Goal: Find specific page/section: Find specific page/section

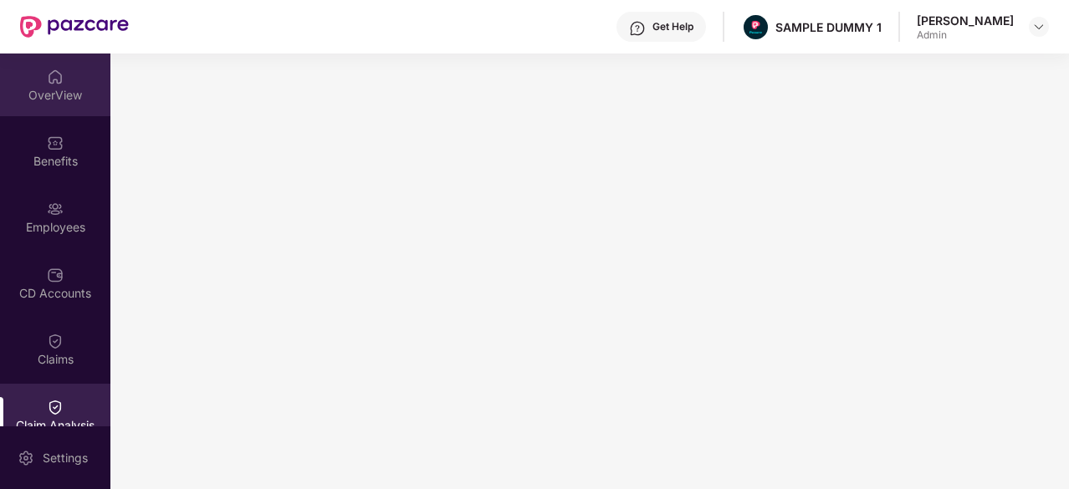
click at [67, 93] on div "OverView" at bounding box center [55, 95] width 110 height 17
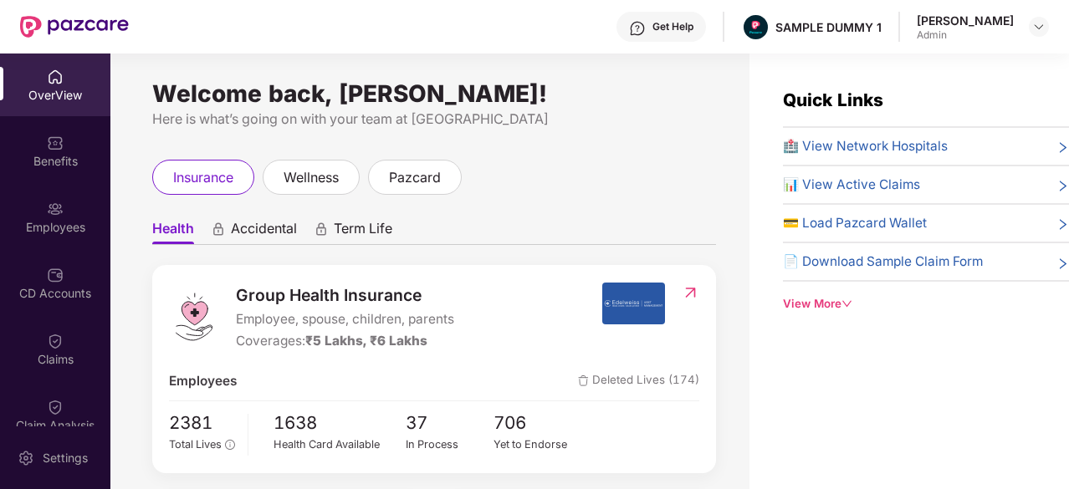
click at [657, 34] on div "Get Help" at bounding box center [660, 27] width 89 height 30
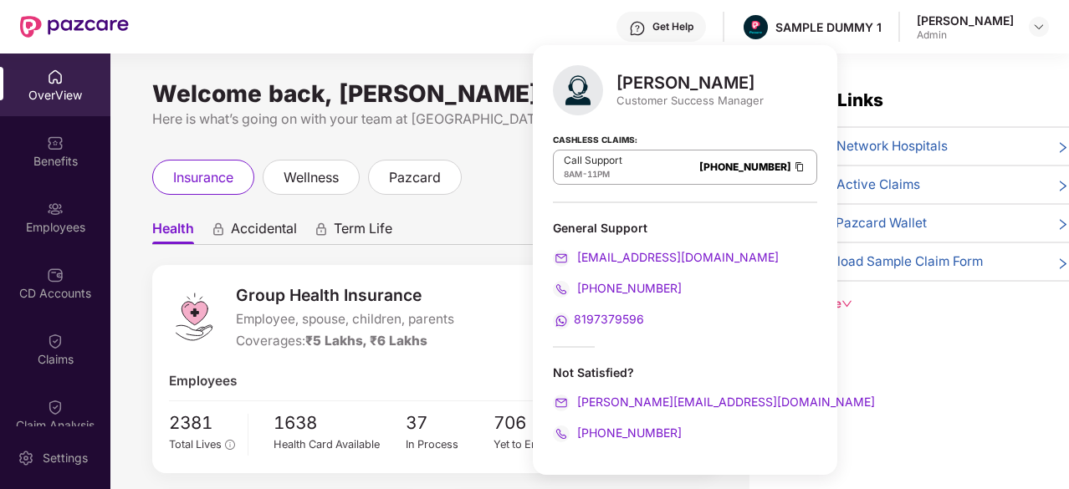
click at [480, 43] on div "Get Help SAMPLE DUMMY 1 Hardik Maheswari Admin" at bounding box center [589, 27] width 920 height 54
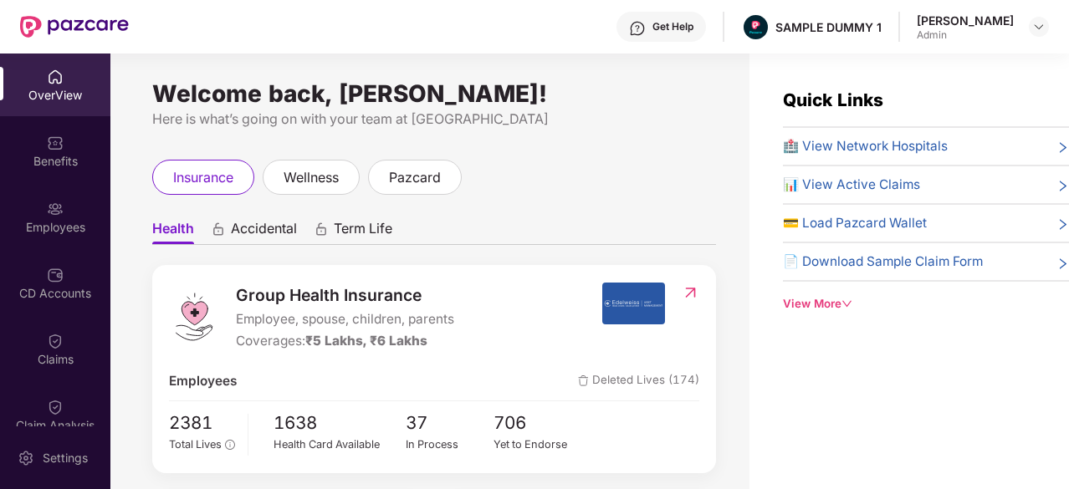
click at [824, 135] on div "Quick Links 🏥 View Network Hospitals 📊 View Active Claims 💳 Load Pazcard Wallet…" at bounding box center [926, 200] width 286 height 226
click at [827, 148] on span "🏥 View Network Hospitals" at bounding box center [865, 146] width 165 height 20
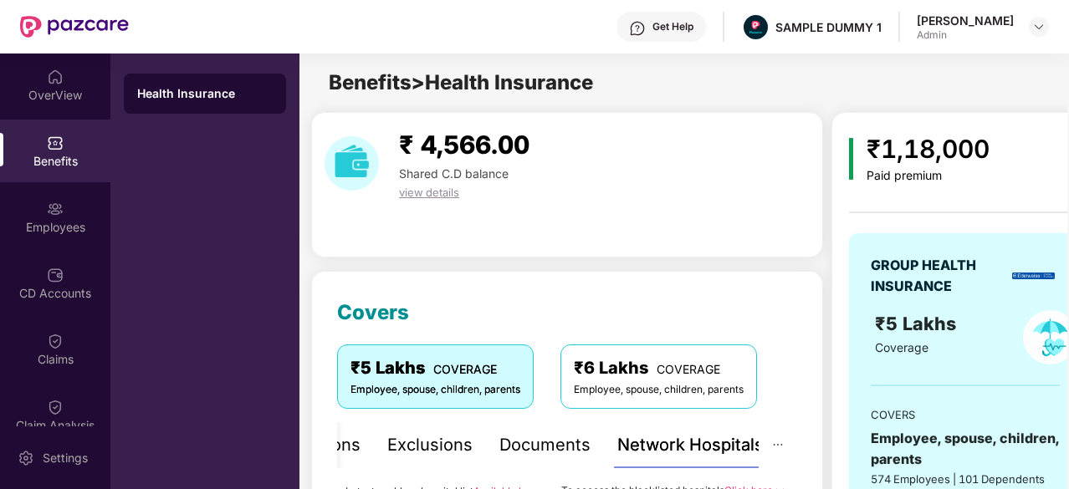
scroll to position [250, 0]
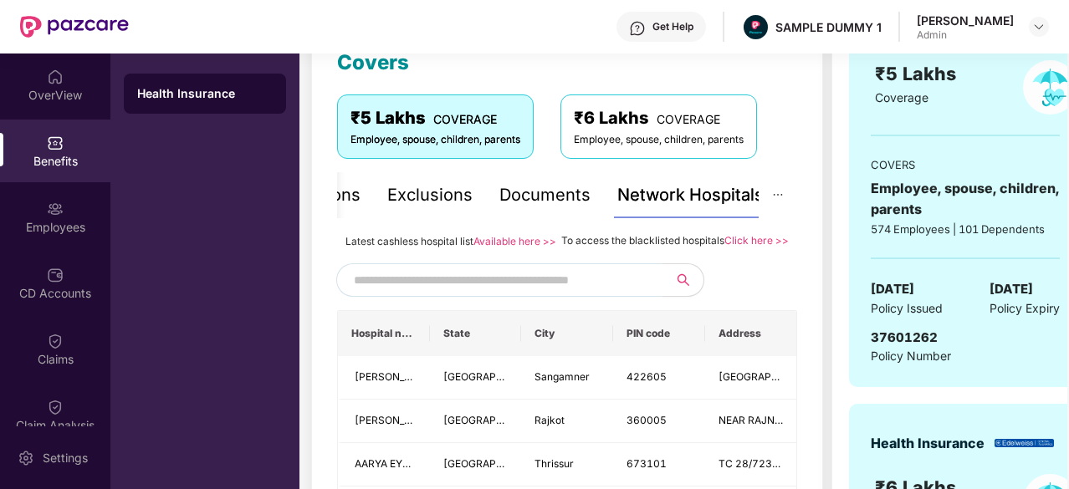
click at [564, 293] on input "text" at bounding box center [497, 280] width 286 height 25
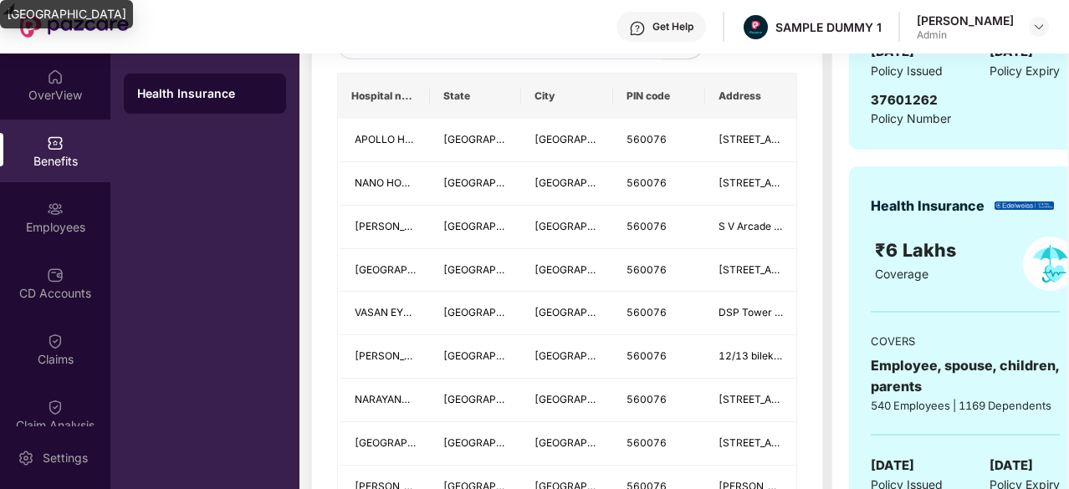
scroll to position [0, 0]
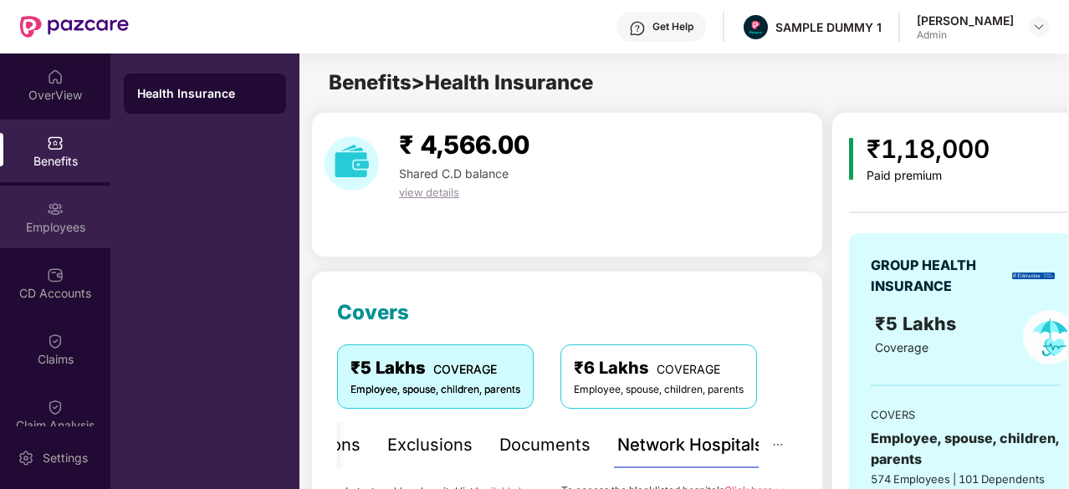
type input "******"
click at [34, 217] on div "Employees" at bounding box center [55, 217] width 110 height 63
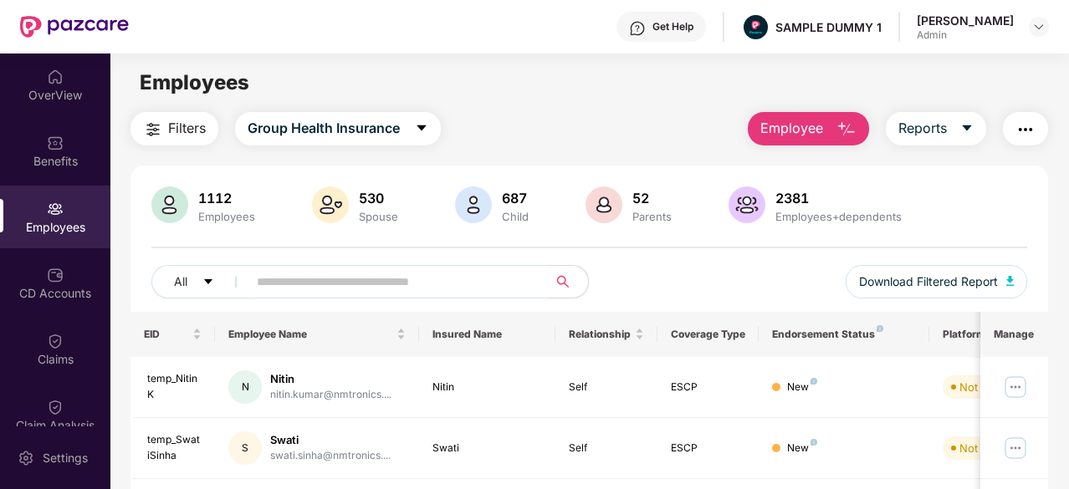
click at [522, 279] on input "text" at bounding box center [391, 281] width 268 height 25
click at [805, 124] on span "Employee" at bounding box center [791, 128] width 63 height 21
click at [37, 277] on div "CD Accounts" at bounding box center [55, 283] width 110 height 63
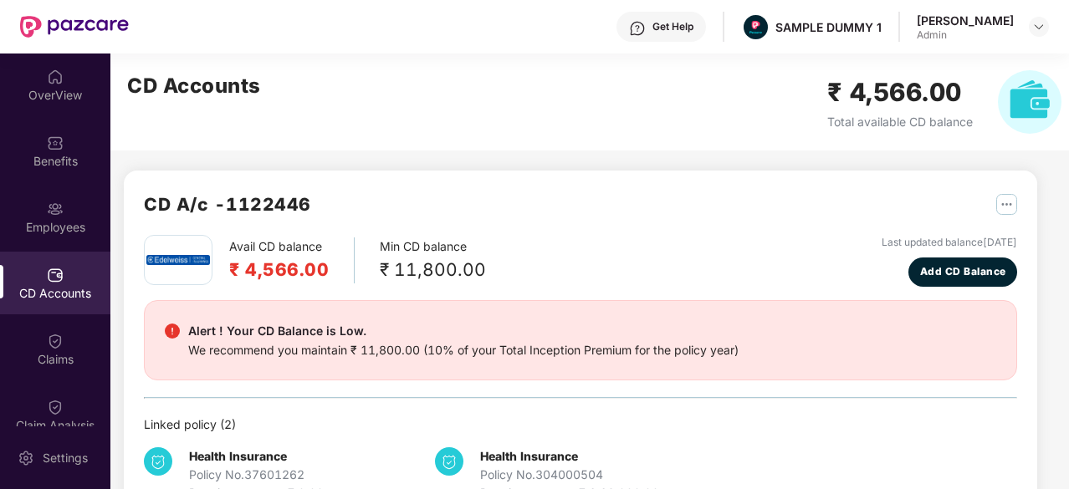
click at [37, 277] on div "CD Accounts" at bounding box center [55, 283] width 110 height 63
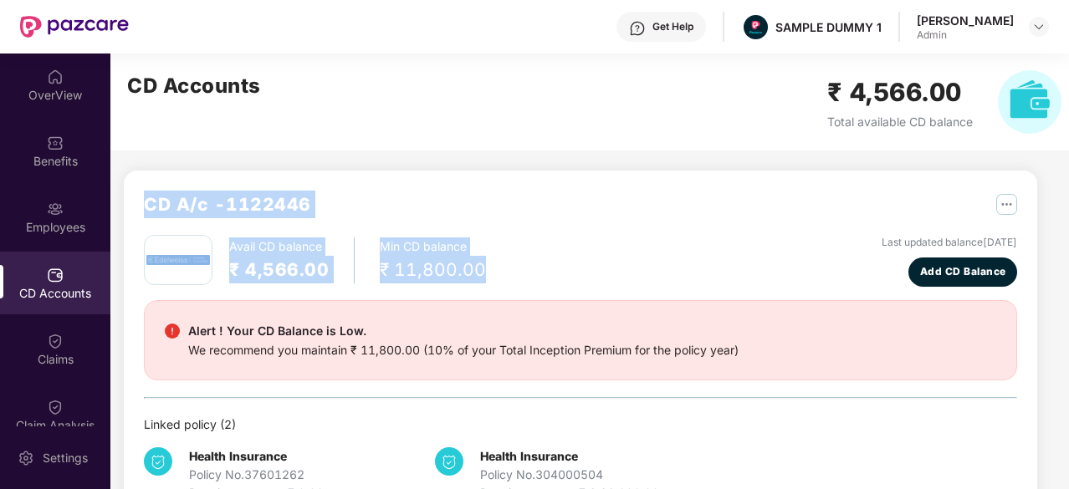
drag, startPoint x: 148, startPoint y: 208, endPoint x: 492, endPoint y: 268, distance: 349.0
click at [492, 268] on div "CD A/c - 1122446 Avail CD balance ₹ 4,566.00 Min CD balance ₹ 11,800.00 Last up…" at bounding box center [580, 347] width 873 height 312
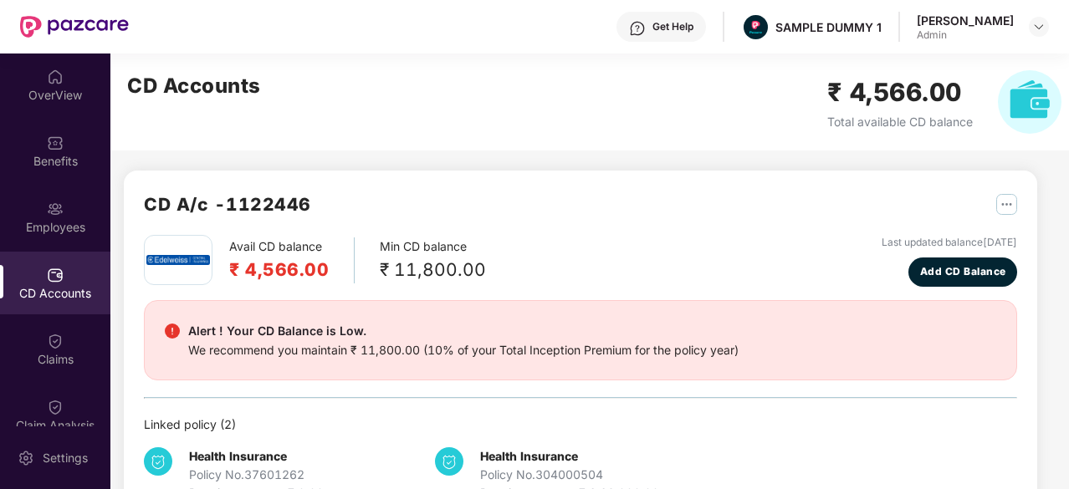
click at [503, 146] on div "CD Accounts ₹ 4,566.00 Total available CD balance" at bounding box center [594, 102] width 968 height 97
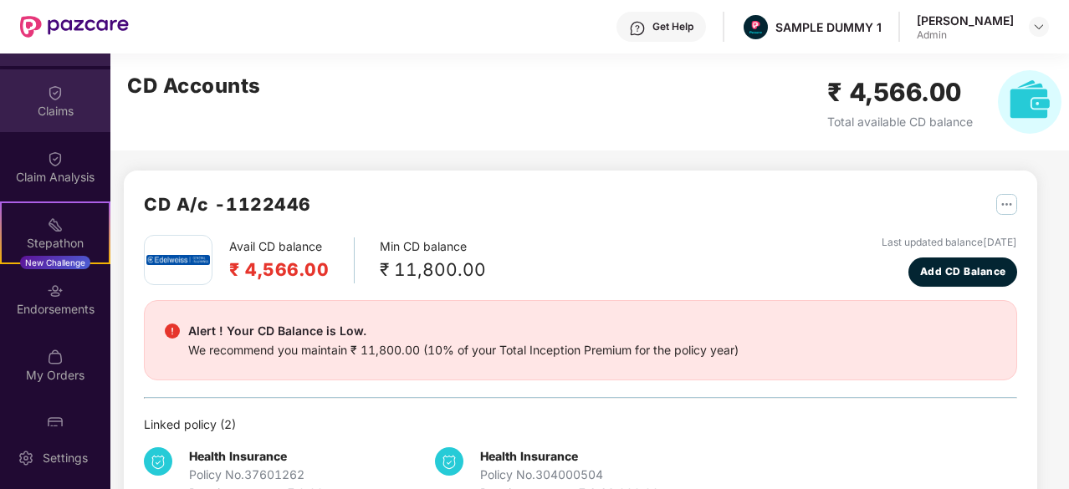
scroll to position [287, 0]
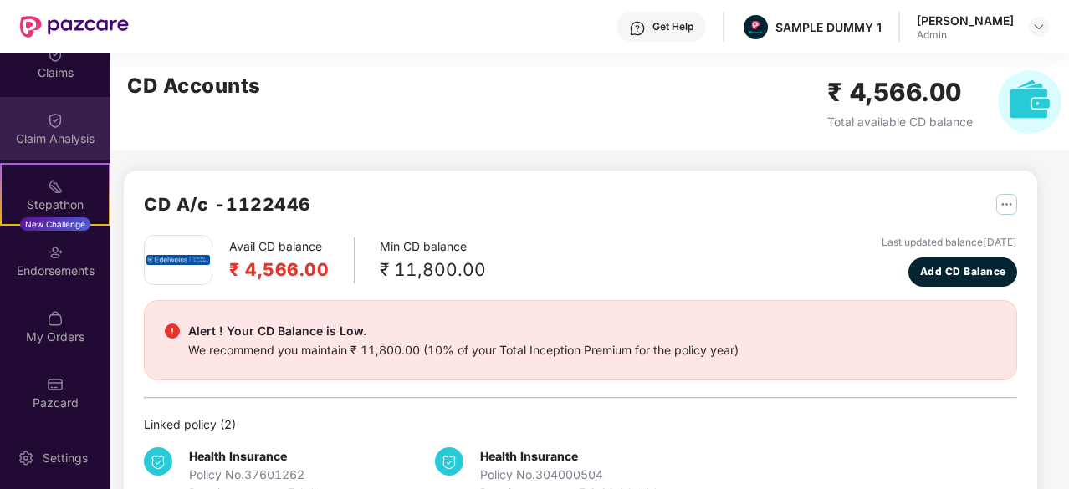
click at [23, 137] on div "Claim Analysis" at bounding box center [55, 138] width 110 height 17
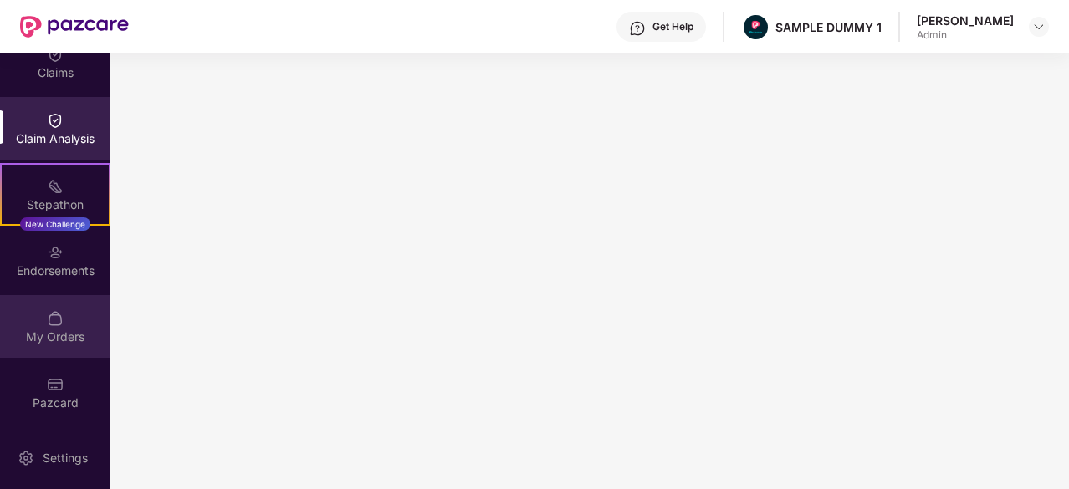
scroll to position [0, 0]
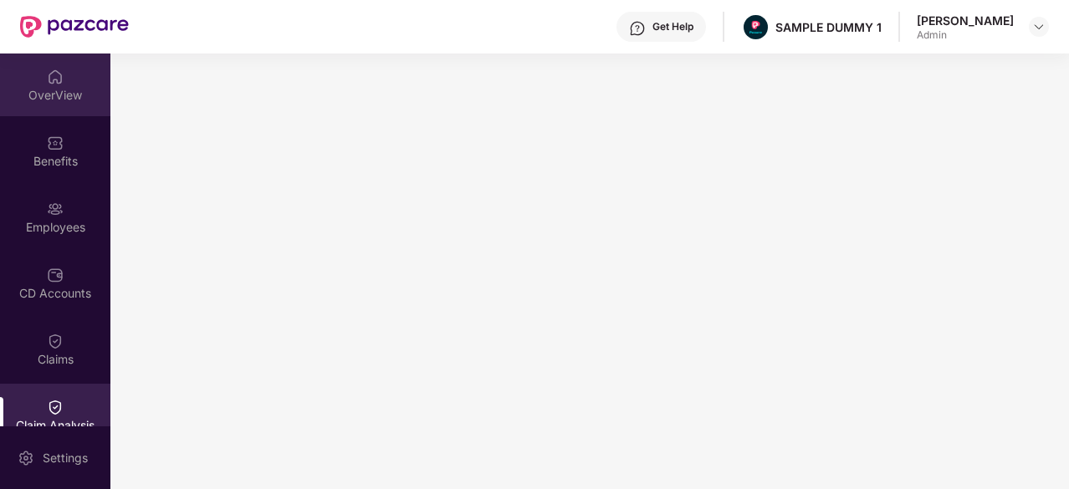
click at [67, 109] on div "OverView" at bounding box center [55, 85] width 110 height 63
